Goal: Transaction & Acquisition: Purchase product/service

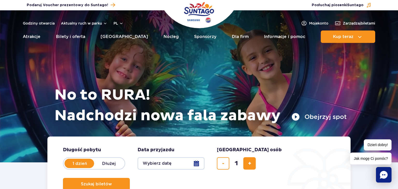
click at [166, 165] on button "Wybierz datę" at bounding box center [171, 164] width 67 height 12
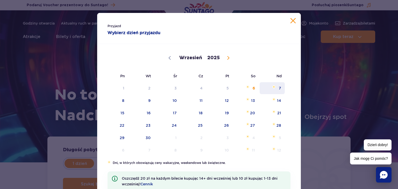
click at [281, 90] on span "7" at bounding box center [272, 88] width 26 height 12
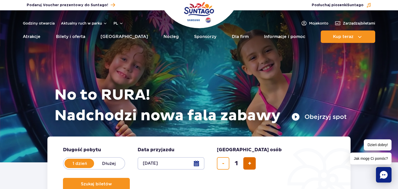
click at [246, 164] on button "dodaj bilet" at bounding box center [249, 164] width 12 height 12
type input "2"
click at [110, 182] on span "Szukaj biletów" at bounding box center [94, 184] width 31 height 5
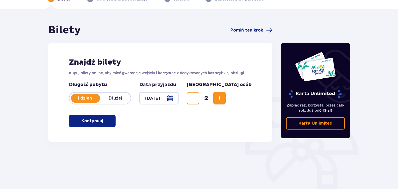
scroll to position [75, 0]
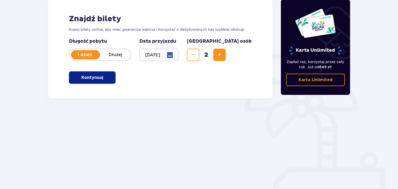
click at [89, 78] on p "Kontynuuj" at bounding box center [92, 78] width 22 height 6
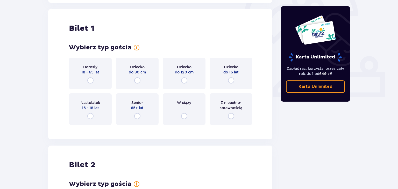
scroll to position [173, 0]
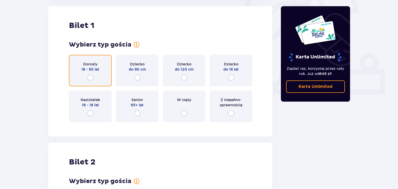
click at [91, 80] on input "radio" at bounding box center [90, 78] width 6 height 6
radio input "true"
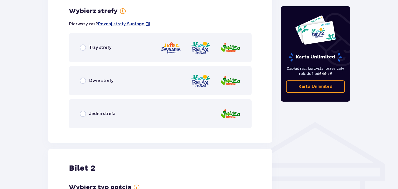
scroll to position [300, 0]
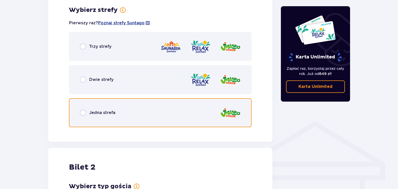
click at [81, 111] on input "radio" at bounding box center [83, 113] width 6 height 6
radio input "true"
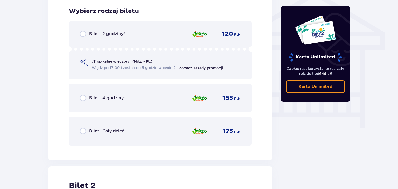
scroll to position [431, 0]
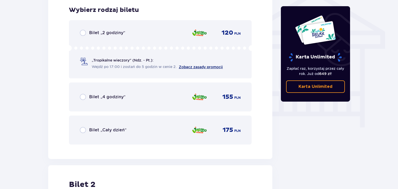
click at [203, 67] on link "Zobacz zasady promocji" at bounding box center [201, 67] width 44 height 4
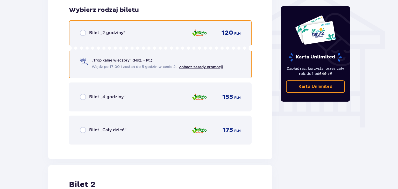
click at [82, 33] on input "radio" at bounding box center [83, 33] width 6 height 6
radio input "true"
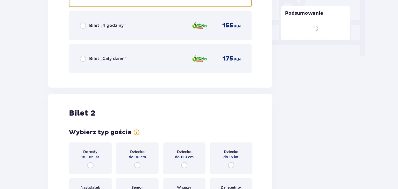
scroll to position [590, 0]
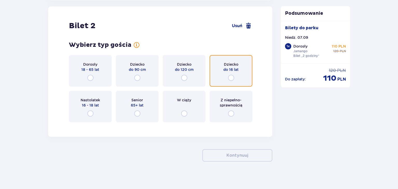
click at [232, 78] on input "radio" at bounding box center [231, 78] width 6 height 6
radio input "true"
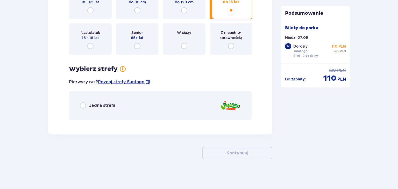
scroll to position [659, 0]
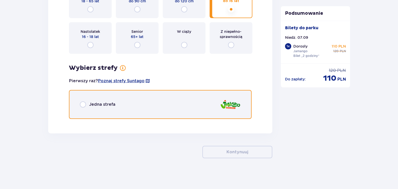
click at [83, 103] on input "radio" at bounding box center [83, 105] width 6 height 6
radio input "true"
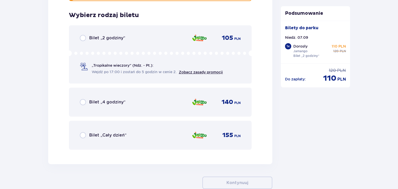
scroll to position [782, 0]
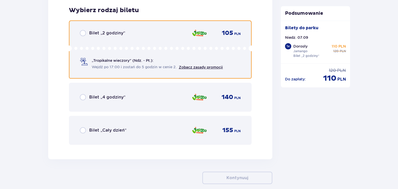
click at [81, 34] on input "radio" at bounding box center [83, 33] width 6 height 6
radio input "true"
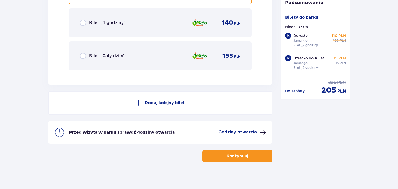
scroll to position [860, 0]
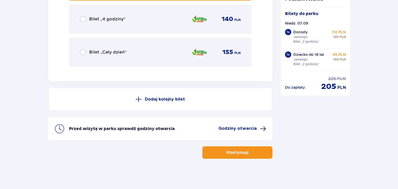
click at [247, 130] on p "Godziny otwarcia" at bounding box center [237, 129] width 38 height 6
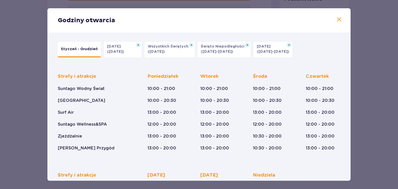
click at [339, 20] on span at bounding box center [339, 20] width 6 height 6
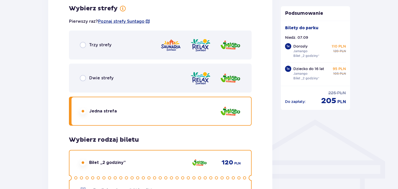
scroll to position [286, 0]
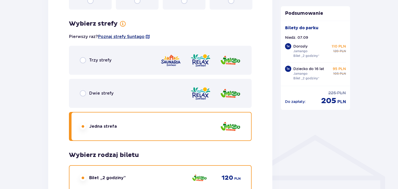
click at [124, 37] on span "Poznaj strefy Suntago" at bounding box center [121, 37] width 47 height 6
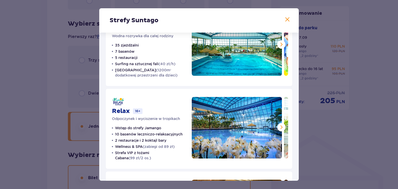
scroll to position [19, 0]
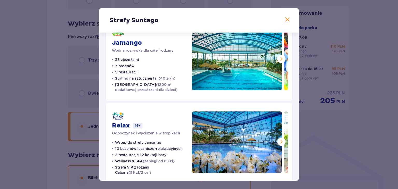
click at [287, 19] on span at bounding box center [287, 20] width 6 height 6
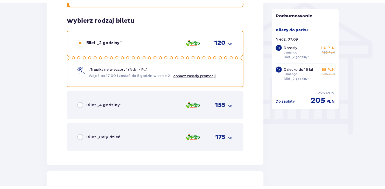
scroll to position [313, 0]
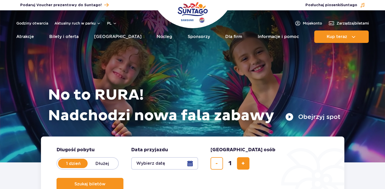
scroll to position [55, 0]
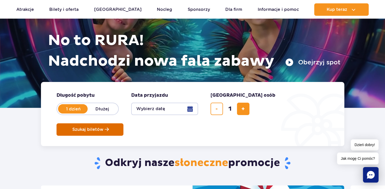
click at [103, 128] on span "Szukaj biletów" at bounding box center [87, 130] width 31 height 5
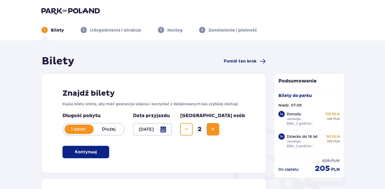
click at [172, 131] on div at bounding box center [152, 129] width 39 height 12
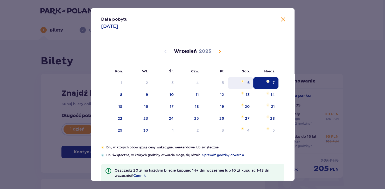
click at [251, 84] on div "6" at bounding box center [241, 82] width 26 height 11
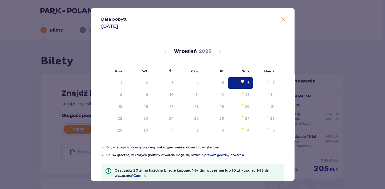
type input "06.09.25"
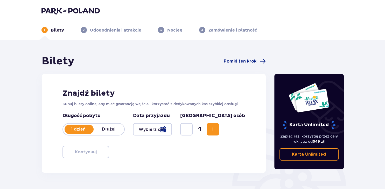
click at [216, 130] on span "Increase" at bounding box center [213, 129] width 6 height 6
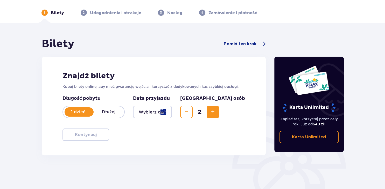
scroll to position [75, 0]
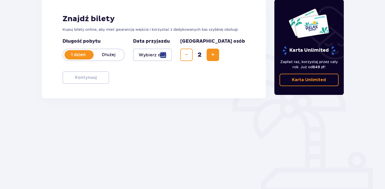
click at [162, 53] on div at bounding box center [152, 55] width 39 height 12
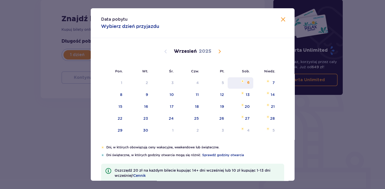
click at [247, 81] on div "6" at bounding box center [248, 82] width 3 height 5
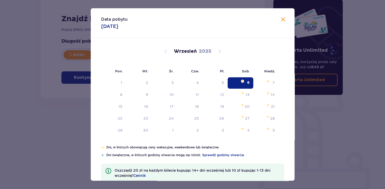
type input "06.09.25"
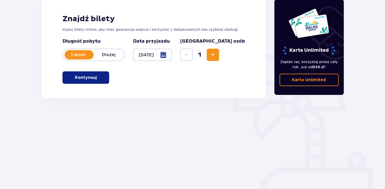
click at [82, 75] on button "Kontynuuj" at bounding box center [85, 78] width 47 height 12
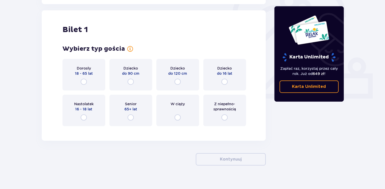
scroll to position [173, 0]
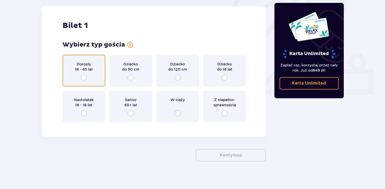
click at [83, 75] on input "radio" at bounding box center [84, 78] width 6 height 6
radio input "true"
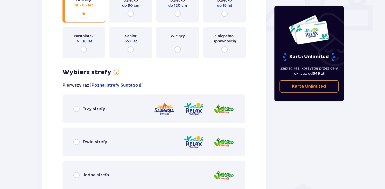
scroll to position [245, 0]
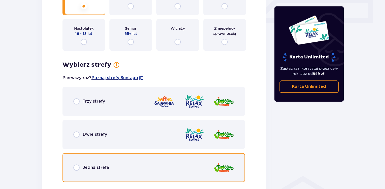
click at [77, 168] on input "radio" at bounding box center [76, 168] width 6 height 6
radio input "true"
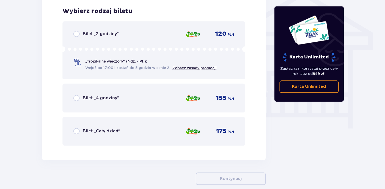
scroll to position [431, 0]
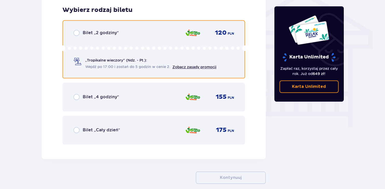
click at [75, 33] on input "radio" at bounding box center [76, 33] width 6 height 6
radio input "true"
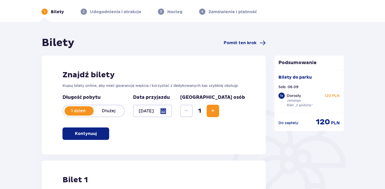
scroll to position [0, 0]
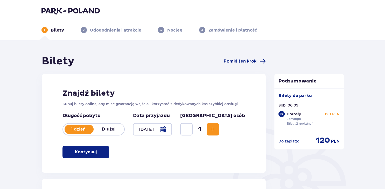
click at [172, 129] on div at bounding box center [152, 129] width 39 height 12
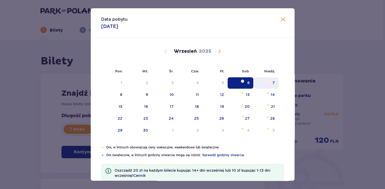
click at [273, 81] on div "7" at bounding box center [273, 82] width 2 height 5
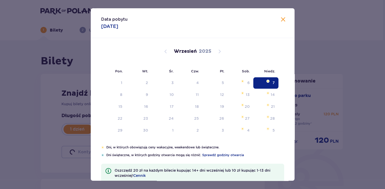
type input "[DATE]"
click at [269, 81] on img "Selected. niedziela, 7 września 2025" at bounding box center [267, 81] width 3 height 3
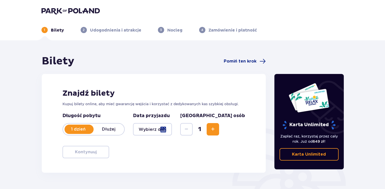
click at [172, 128] on div at bounding box center [152, 129] width 39 height 12
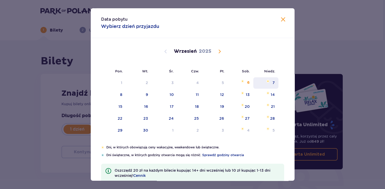
click at [268, 83] on div "7" at bounding box center [265, 82] width 25 height 11
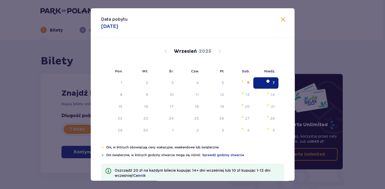
type input "[DATE]"
click at [273, 84] on div "Karta Unlimited Zapłać raz, korzystaj przez cały rok. Już od 649 zł ! Karta Unl…" at bounding box center [308, 144] width 78 height 178
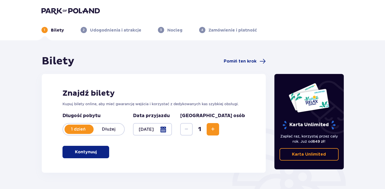
click at [216, 129] on span "Increase" at bounding box center [213, 129] width 6 height 6
click at [88, 157] on button "Kontynuuj" at bounding box center [85, 152] width 47 height 12
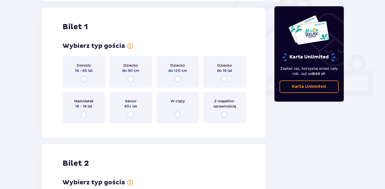
scroll to position [173, 0]
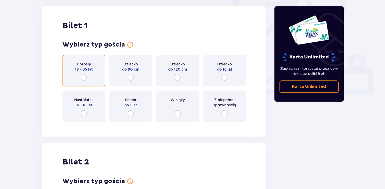
click at [82, 79] on input "radio" at bounding box center [84, 78] width 6 height 6
radio input "true"
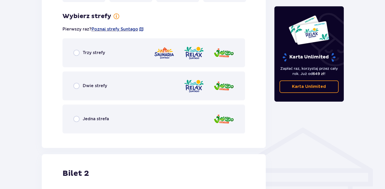
scroll to position [300, 0]
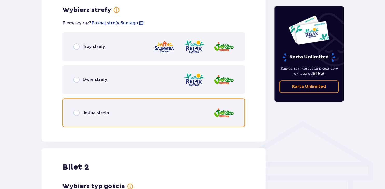
click at [76, 115] on input "radio" at bounding box center [76, 113] width 6 height 6
radio input "true"
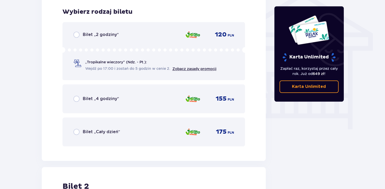
scroll to position [431, 0]
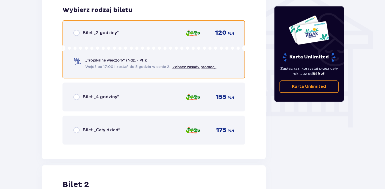
click at [75, 32] on input "radio" at bounding box center [76, 33] width 6 height 6
radio input "true"
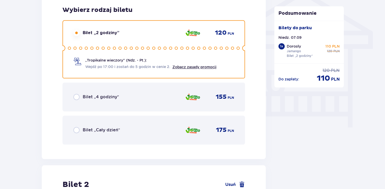
scroll to position [590, 0]
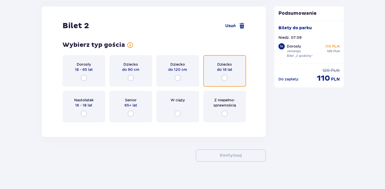
click at [224, 78] on input "radio" at bounding box center [224, 78] width 6 height 6
radio input "true"
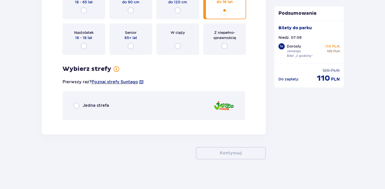
scroll to position [659, 0]
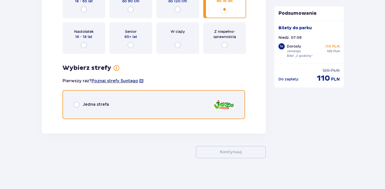
click at [75, 104] on input "radio" at bounding box center [76, 105] width 6 height 6
radio input "true"
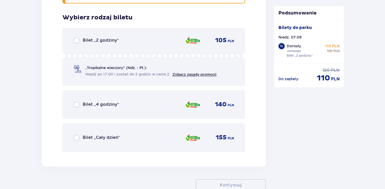
scroll to position [782, 0]
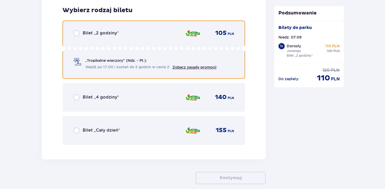
click at [76, 32] on input "radio" at bounding box center [76, 33] width 6 height 6
radio input "true"
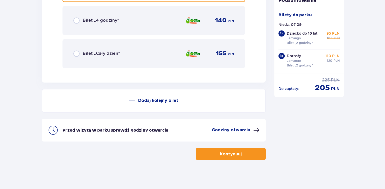
scroll to position [860, 0]
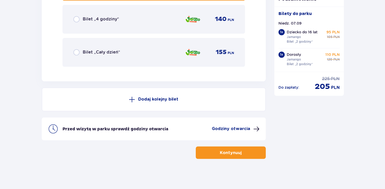
click at [237, 153] on p "Kontynuuj" at bounding box center [231, 153] width 22 height 6
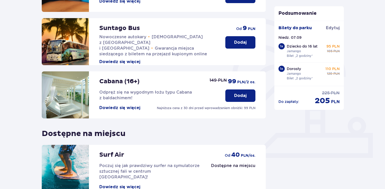
scroll to position [162, 0]
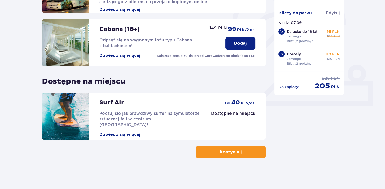
click at [235, 153] on p "Kontynuuj" at bounding box center [231, 153] width 22 height 6
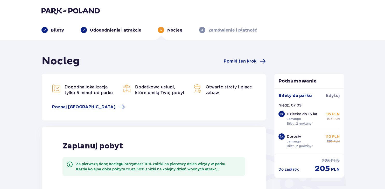
click at [365, 104] on div "Nocleg Pomiń ten krok Dogodna lokalizacja tylko 5 minut od parku Dodatkowe usłu…" at bounding box center [192, 175] width 385 height 271
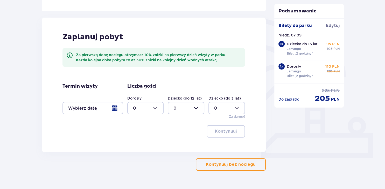
scroll to position [122, 0]
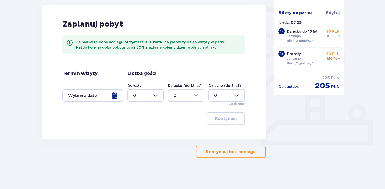
click at [230, 152] on p "Kontynuuj bez noclegu" at bounding box center [231, 152] width 50 height 6
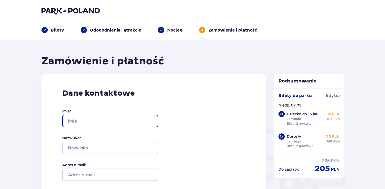
click at [89, 121] on input "Imię *" at bounding box center [110, 121] width 96 height 12
type input "miłosz"
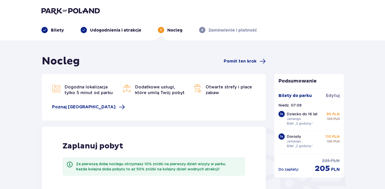
scroll to position [122, 0]
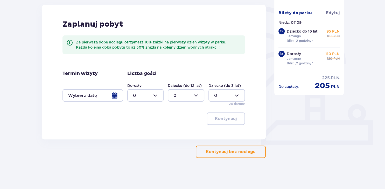
click at [237, 151] on p "Kontynuuj bez noclegu" at bounding box center [231, 152] width 50 height 6
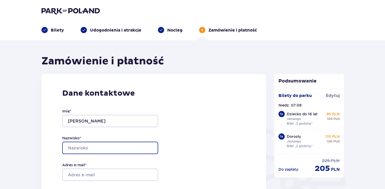
click at [99, 149] on input "Nazwisko *" at bounding box center [110, 148] width 96 height 12
type input "wojszko"
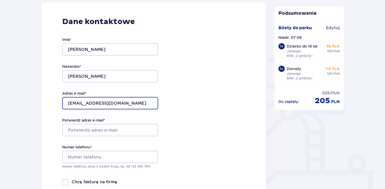
scroll to position [82, 0]
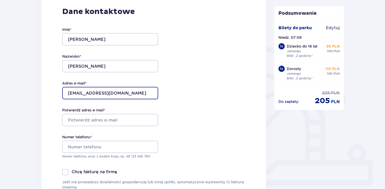
type input "milbas@interia.pl"
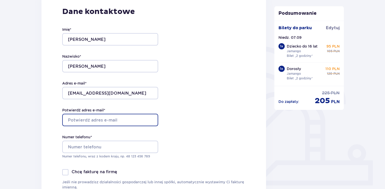
click at [89, 121] on input "Potwierdź adres e-mail *" at bounding box center [110, 120] width 96 height 12
type input "milbas@interia.pl"
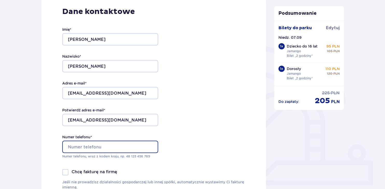
click at [113, 149] on input "Numer telefonu *" at bounding box center [110, 147] width 96 height 12
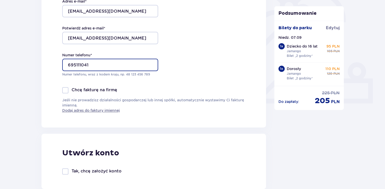
scroll to position [246, 0]
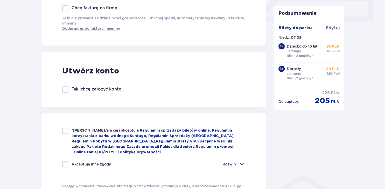
type input "695111041"
click at [67, 134] on div at bounding box center [65, 131] width 6 height 6
checkbox input "true"
click at [240, 163] on span at bounding box center [242, 164] width 6 height 6
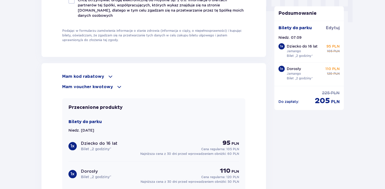
scroll to position [547, 0]
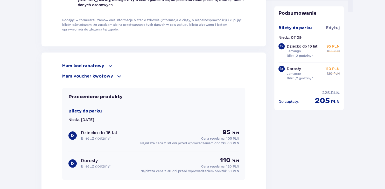
click at [94, 67] on p "Mam kod rabatowy" at bounding box center [83, 66] width 42 height 6
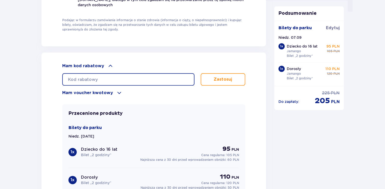
click at [112, 78] on input "text" at bounding box center [128, 79] width 132 height 12
